Goal: Navigation & Orientation: Find specific page/section

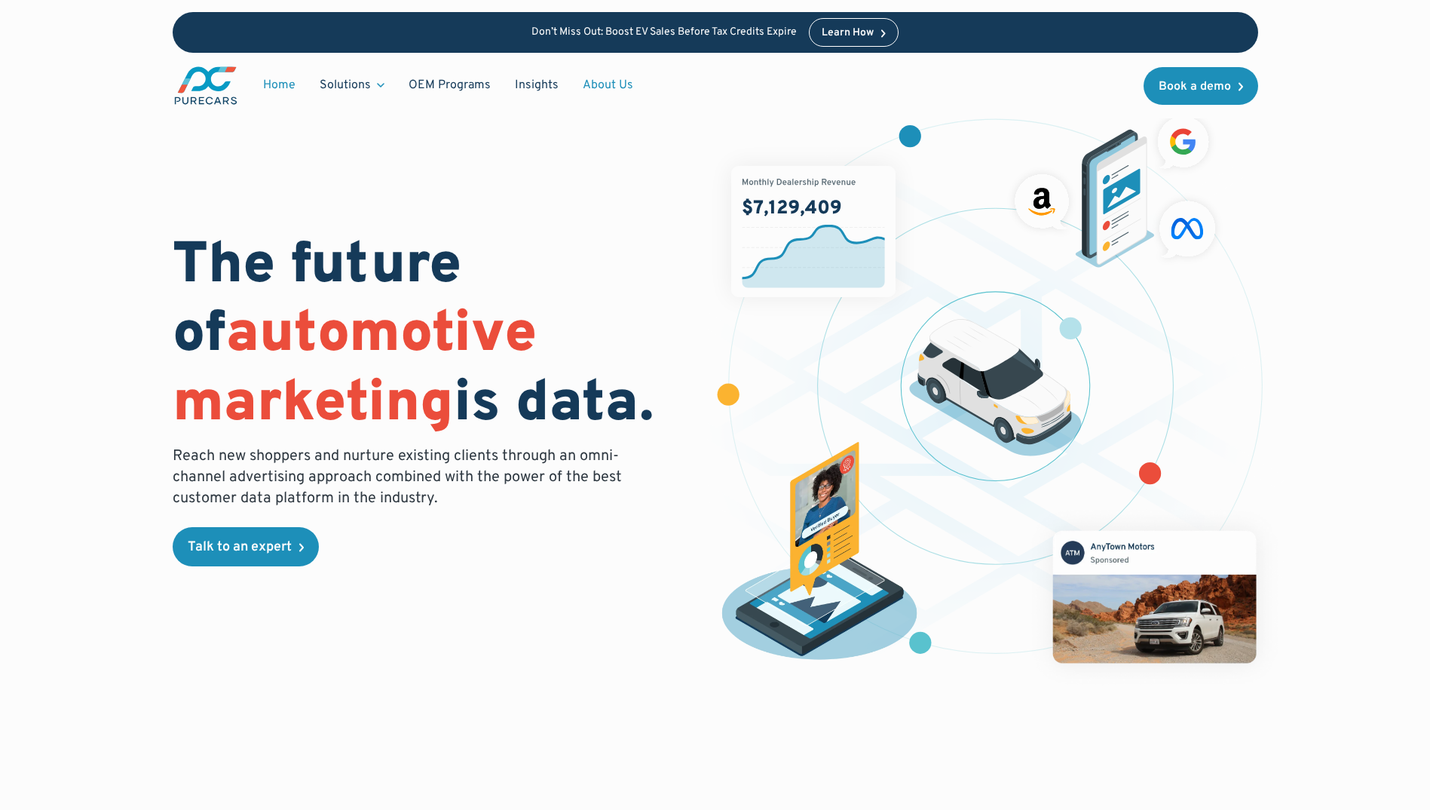
click at [587, 86] on link "About Us" at bounding box center [608, 85] width 75 height 29
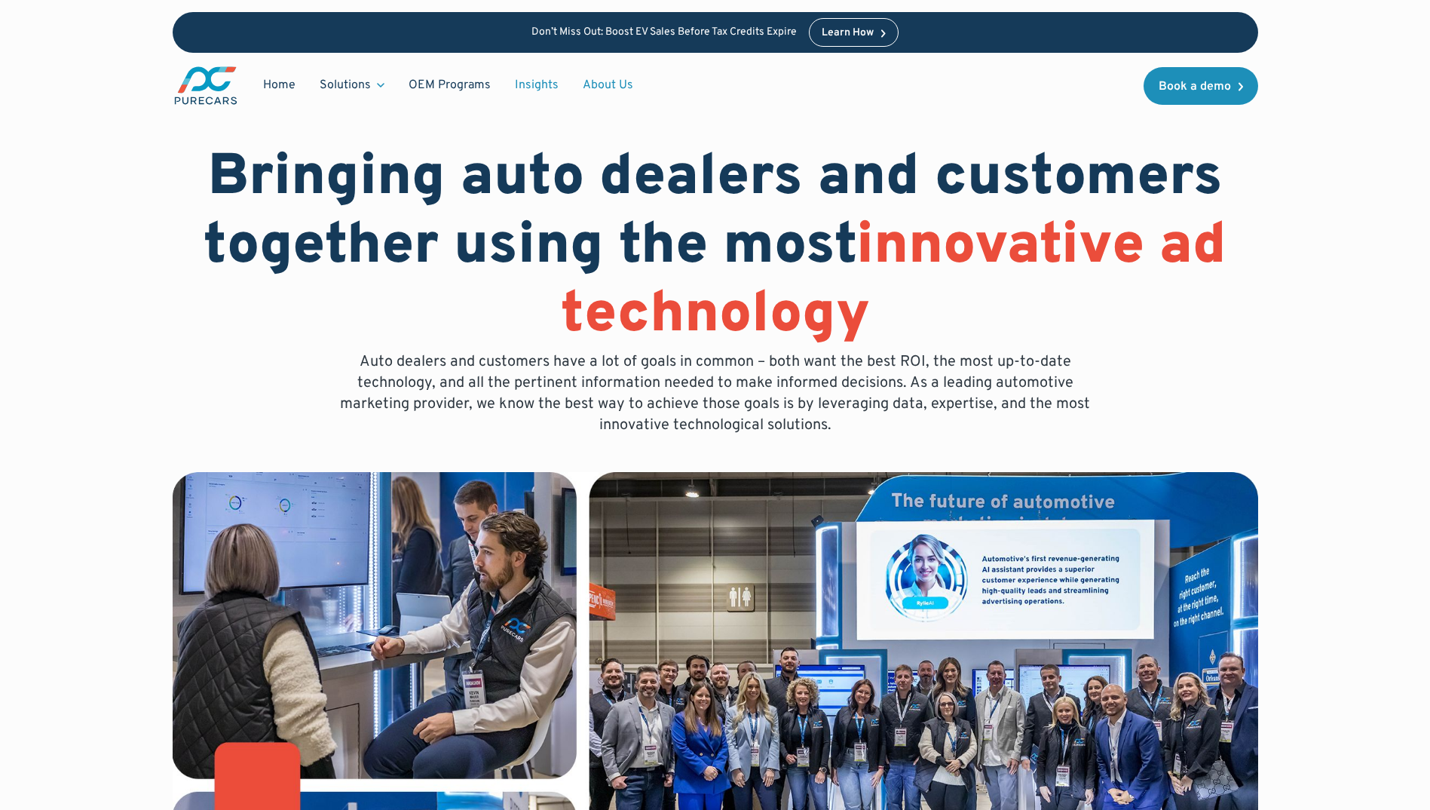
click at [505, 86] on link "Insights" at bounding box center [537, 85] width 68 height 29
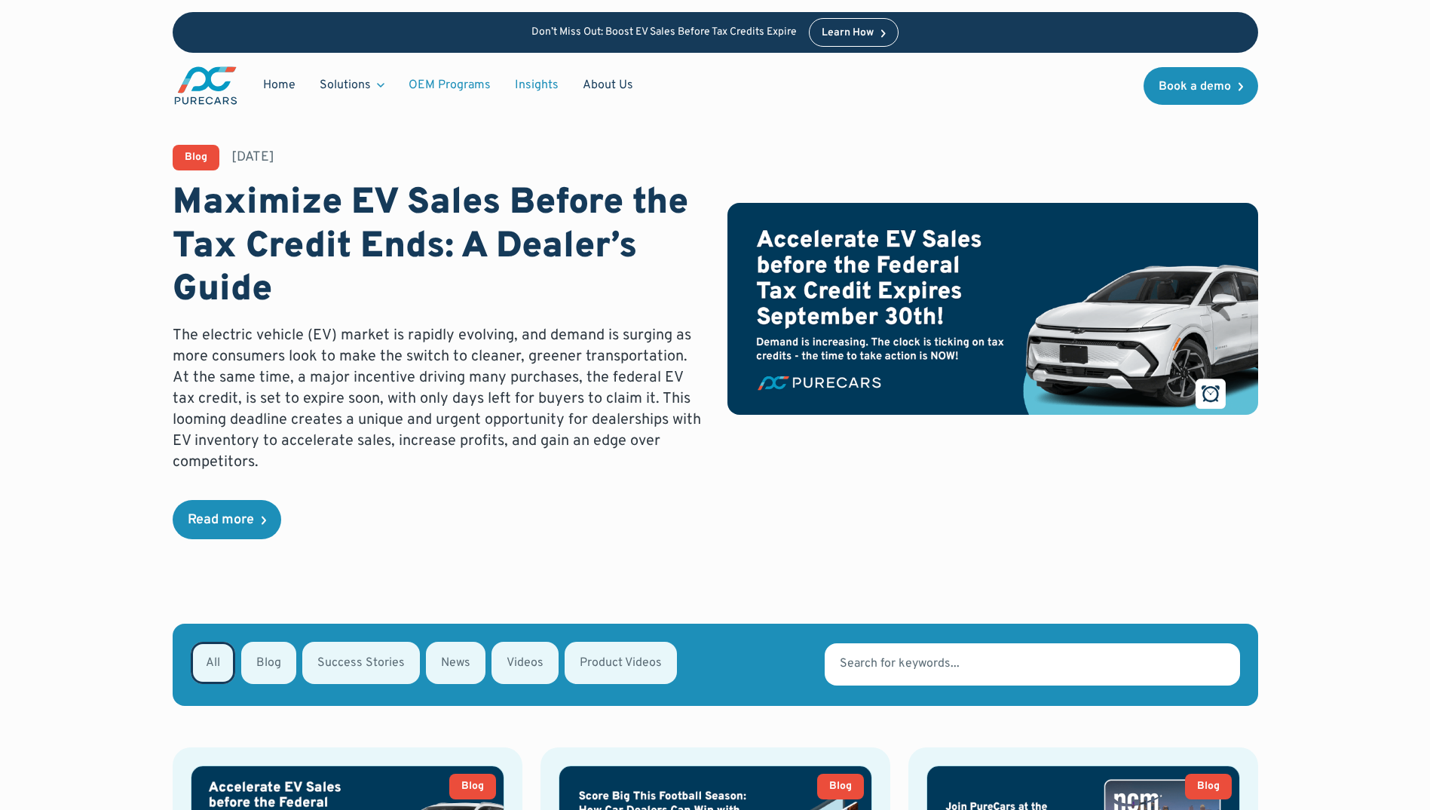
click at [431, 85] on link "OEM Programs" at bounding box center [450, 85] width 106 height 29
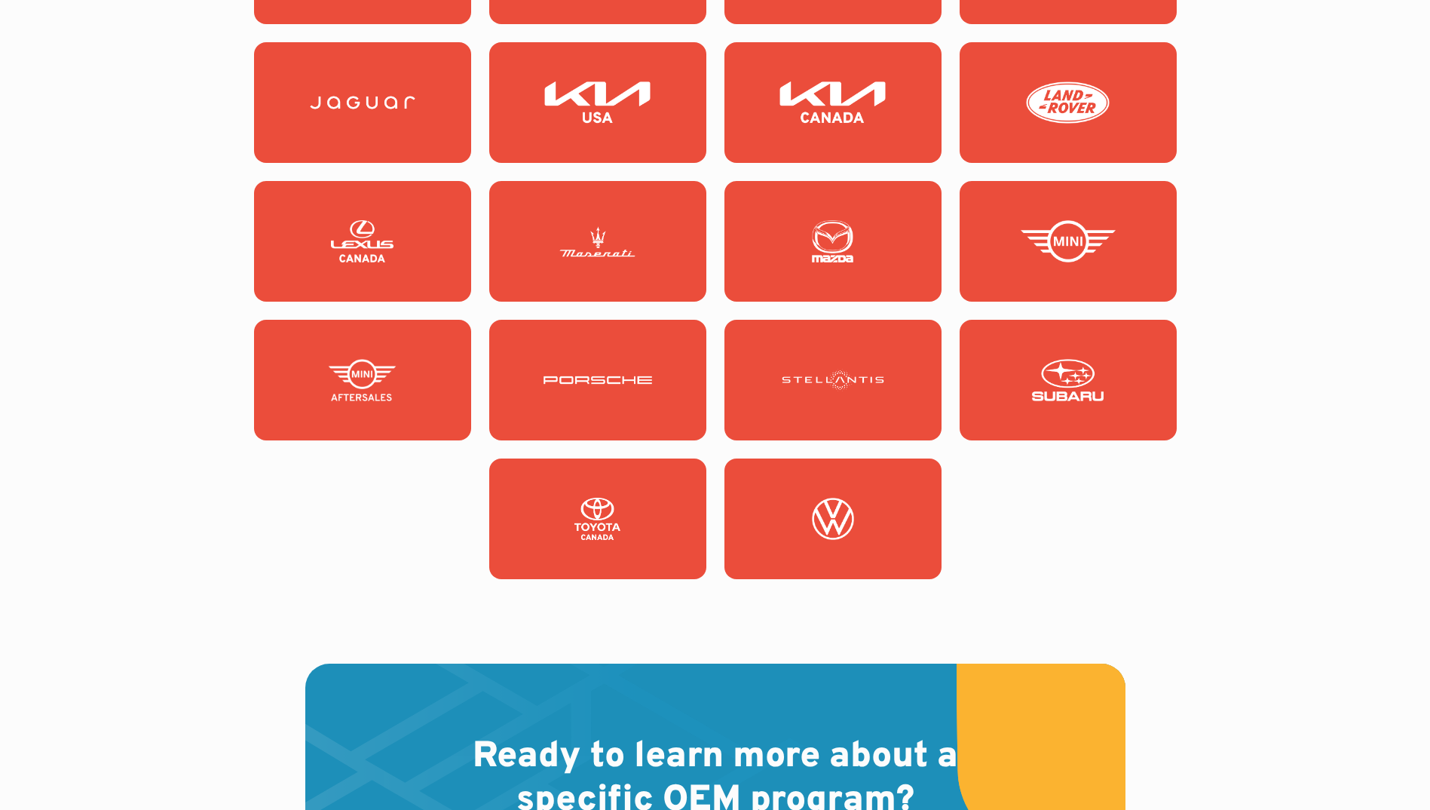
scroll to position [1659, 0]
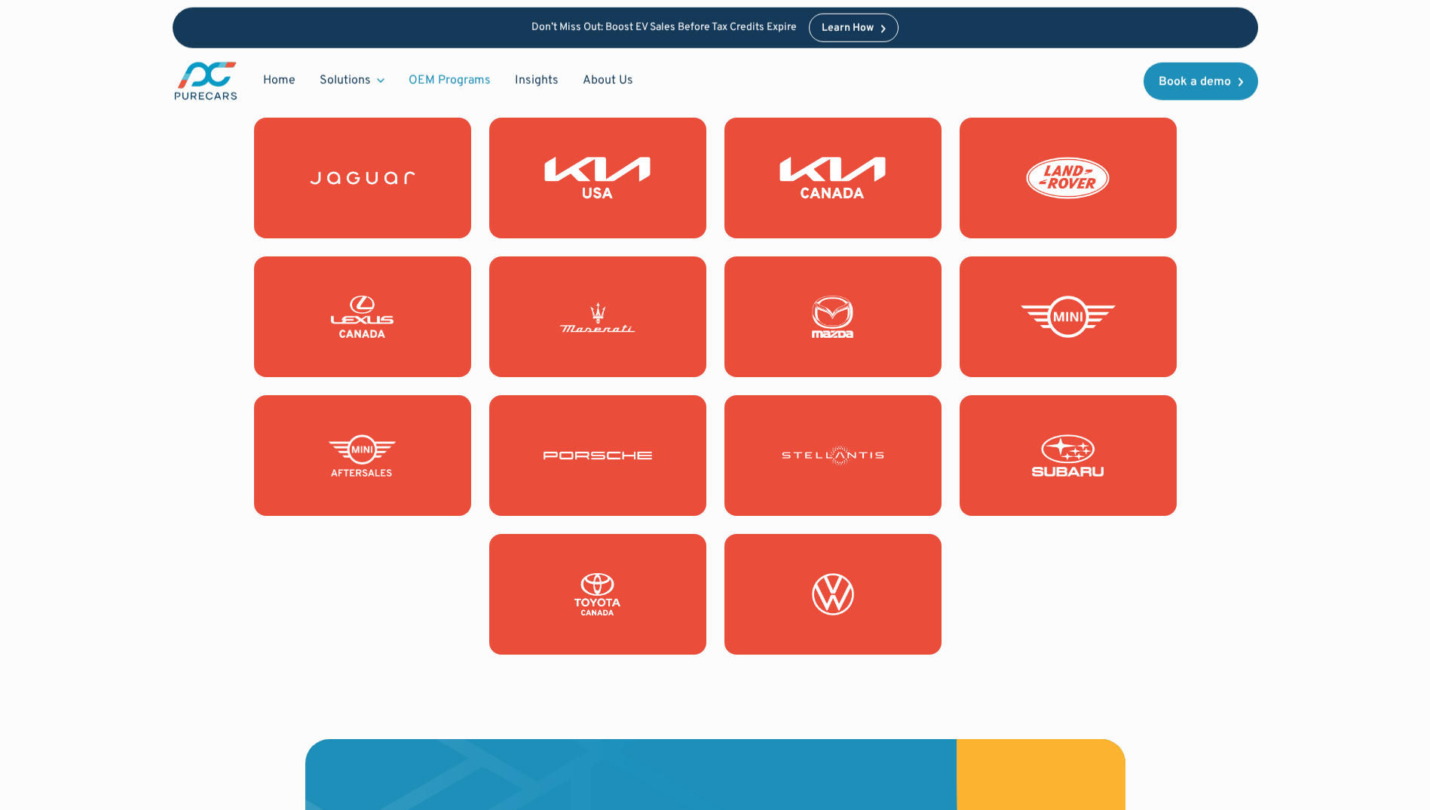
click at [822, 453] on img at bounding box center [833, 455] width 109 height 42
